Goal: Navigation & Orientation: Find specific page/section

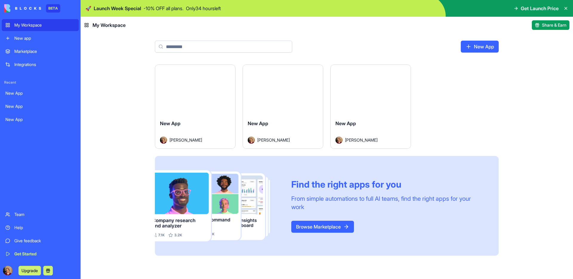
click at [25, 39] on div "New app" at bounding box center [44, 38] width 61 height 6
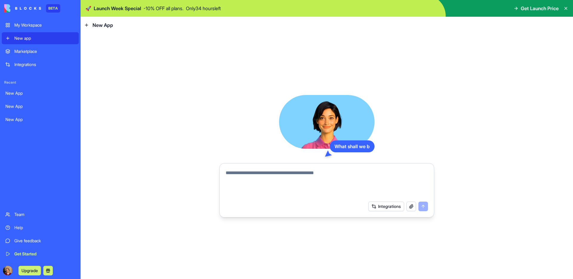
click at [27, 56] on link "Marketplace" at bounding box center [40, 51] width 77 height 12
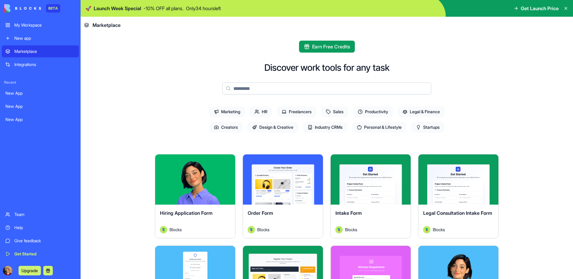
click at [30, 58] on div "Marketplace Integrations" at bounding box center [40, 57] width 77 height 25
click at [30, 64] on div "Integrations" at bounding box center [44, 64] width 61 height 6
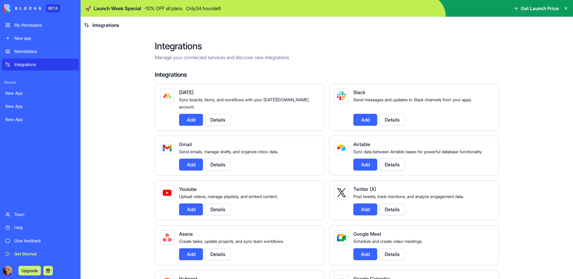
click at [17, 92] on div "New App" at bounding box center [40, 93] width 70 height 6
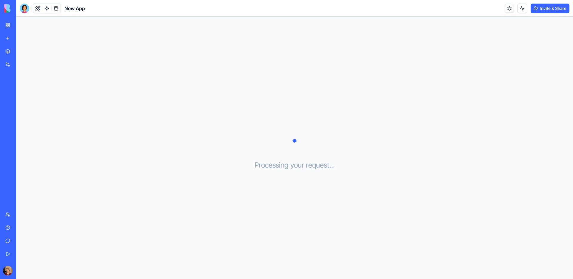
click at [16, 107] on div "New App" at bounding box center [13, 106] width 17 height 6
click at [16, 121] on div "New App" at bounding box center [13, 119] width 17 height 6
click at [10, 24] on link "My Workspace" at bounding box center [14, 25] width 24 height 12
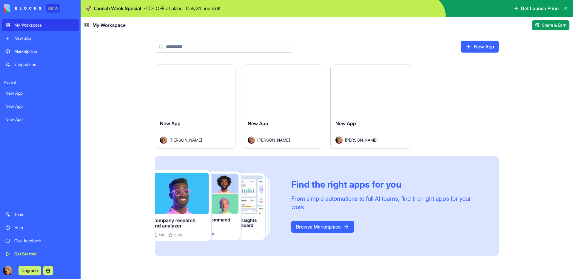
click at [195, 90] on button "Launch" at bounding box center [195, 90] width 45 height 12
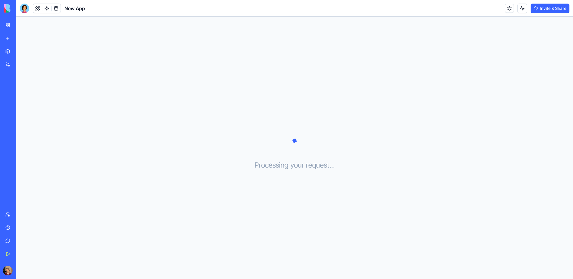
click at [7, 27] on link "My Workspace" at bounding box center [14, 25] width 24 height 12
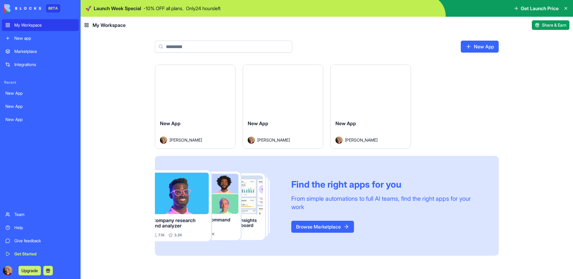
click at [365, 90] on button "Launch" at bounding box center [370, 90] width 45 height 12
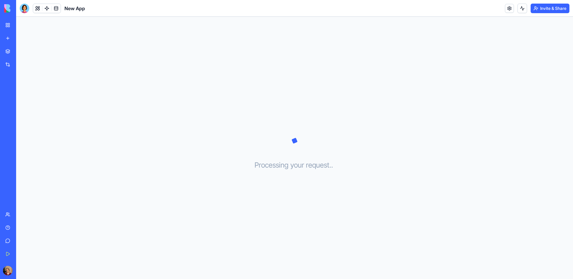
click at [9, 13] on div "BETA" at bounding box center [8, 8] width 13 height 17
click at [13, 9] on img at bounding box center [22, 8] width 37 height 8
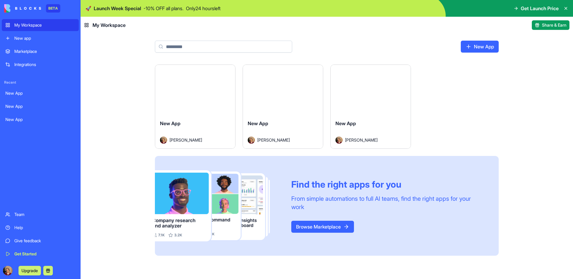
click at [15, 24] on div "My Workspace" at bounding box center [44, 25] width 61 height 6
